Goal: Task Accomplishment & Management: Complete application form

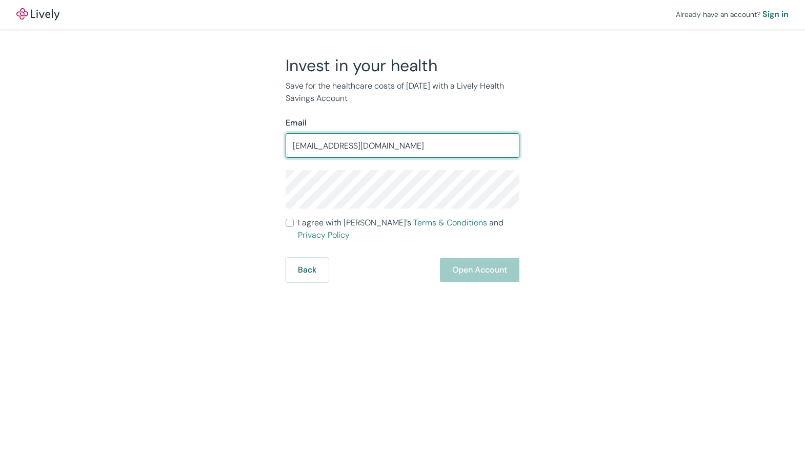
type input "[EMAIL_ADDRESS][DOMAIN_NAME]"
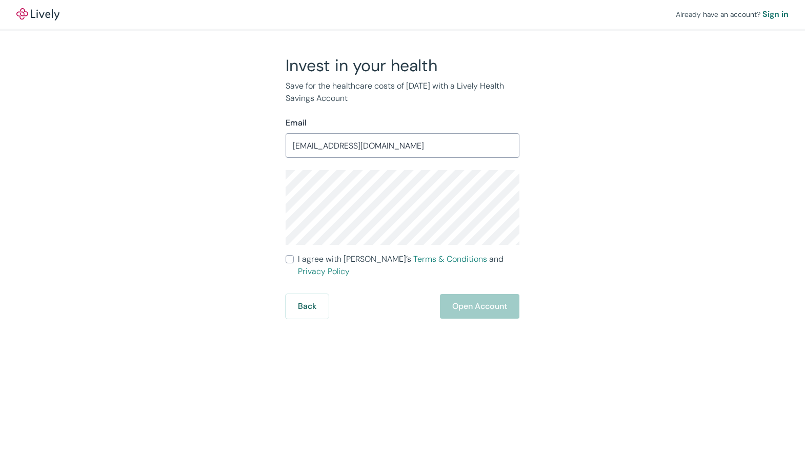
click at [288, 259] on input "I agree with Lively’s Terms & Conditions and Privacy Policy" at bounding box center [289, 259] width 8 height 8
checkbox input "true"
click at [476, 294] on button "Open Account" at bounding box center [479, 306] width 79 height 25
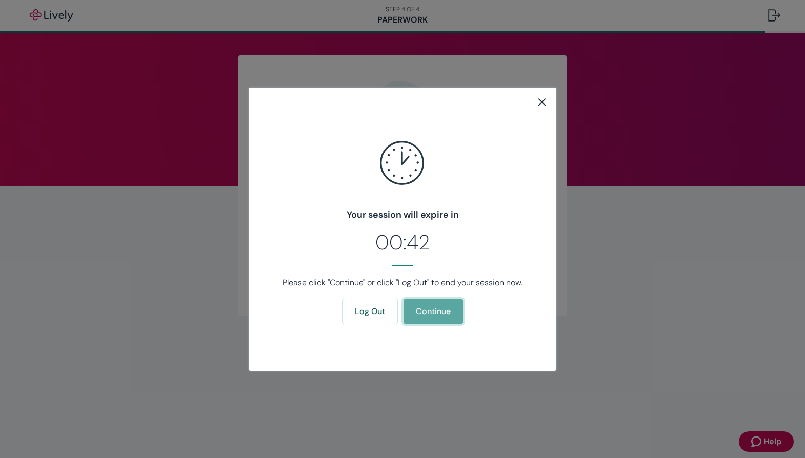
click at [438, 312] on button "Continue" at bounding box center [432, 311] width 59 height 25
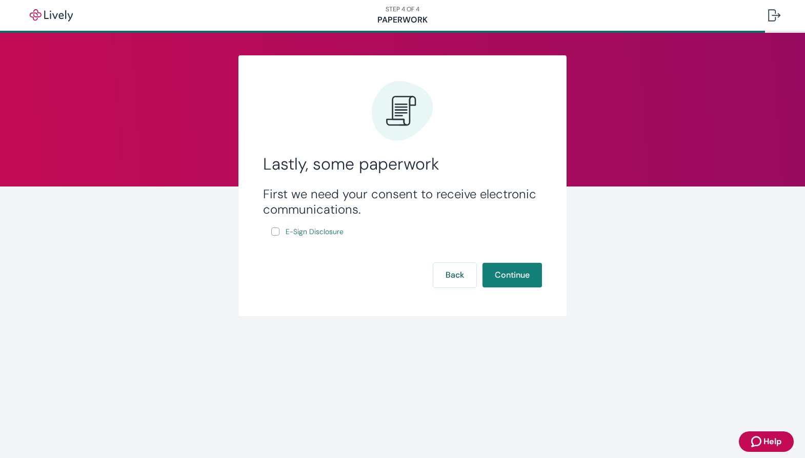
click at [277, 232] on input "E-Sign Disclosure" at bounding box center [275, 232] width 8 height 8
checkbox input "true"
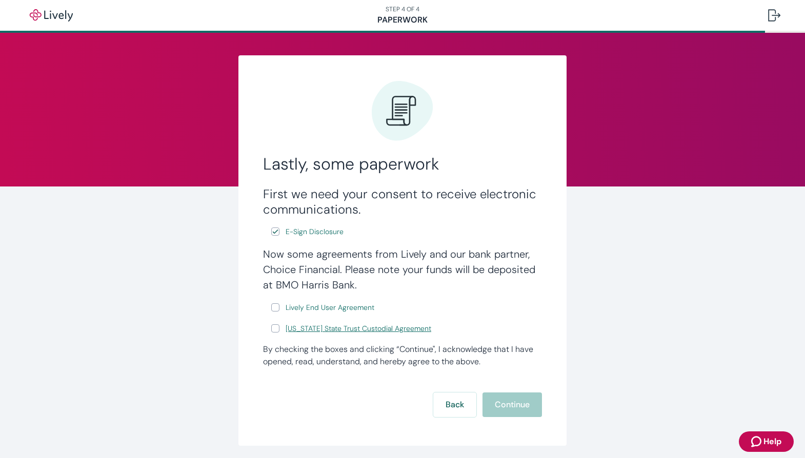
click at [313, 328] on span "[US_STATE] State Trust Custodial Agreement" at bounding box center [358, 328] width 146 height 11
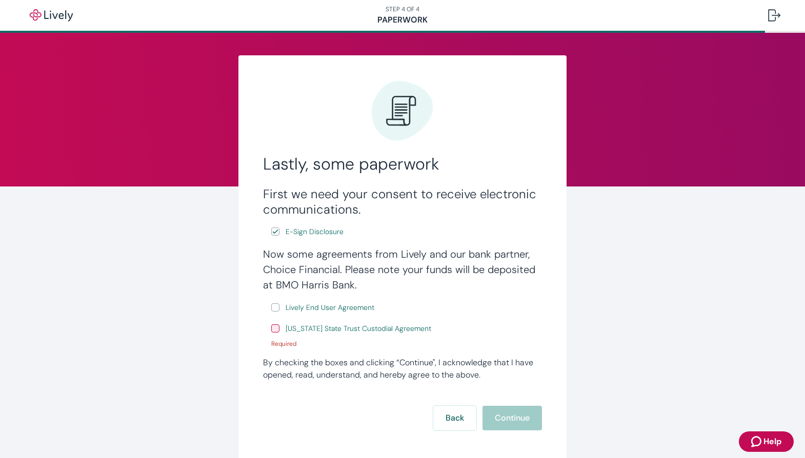
click at [271, 308] on input "Lively End User Agreement" at bounding box center [275, 307] width 8 height 8
checkbox input "true"
click at [271, 331] on input "Wyoming State Trust Custodial Agreement" at bounding box center [275, 328] width 8 height 8
checkbox input "true"
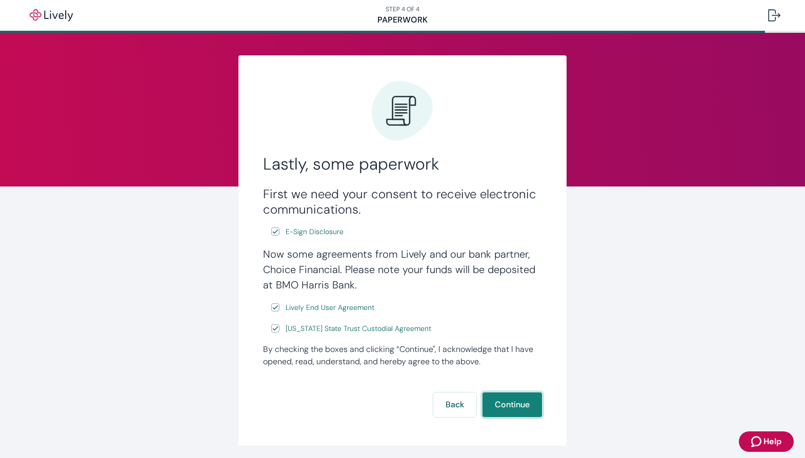
click at [505, 406] on button "Continue" at bounding box center [511, 405] width 59 height 25
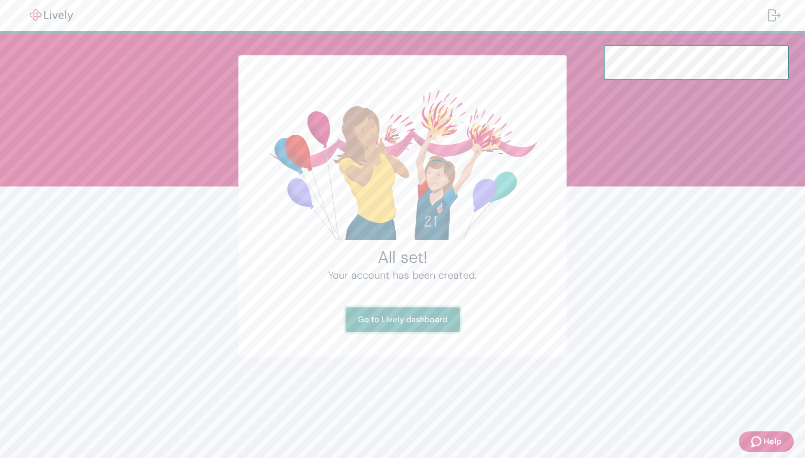
click at [413, 315] on link "Go to Lively dashboard" at bounding box center [402, 319] width 114 height 25
